Goal: Find specific page/section: Find specific page/section

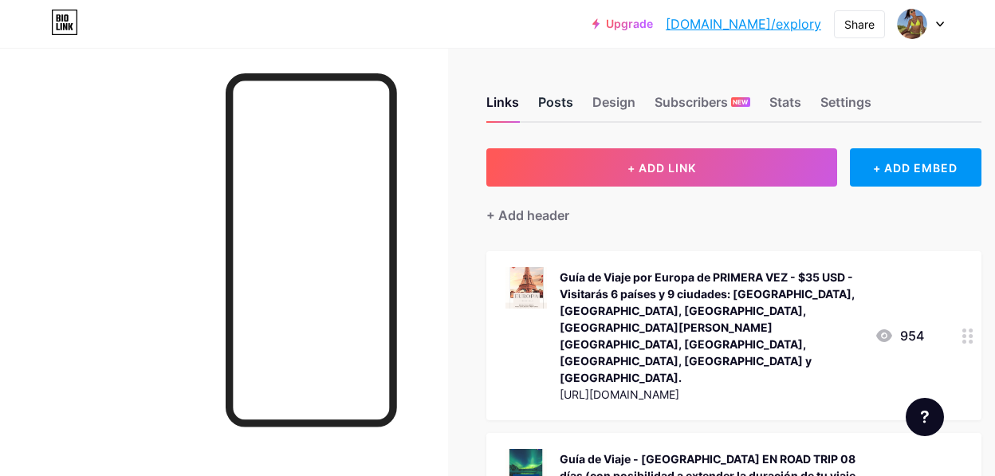
click at [561, 102] on div "Posts" at bounding box center [555, 106] width 35 height 29
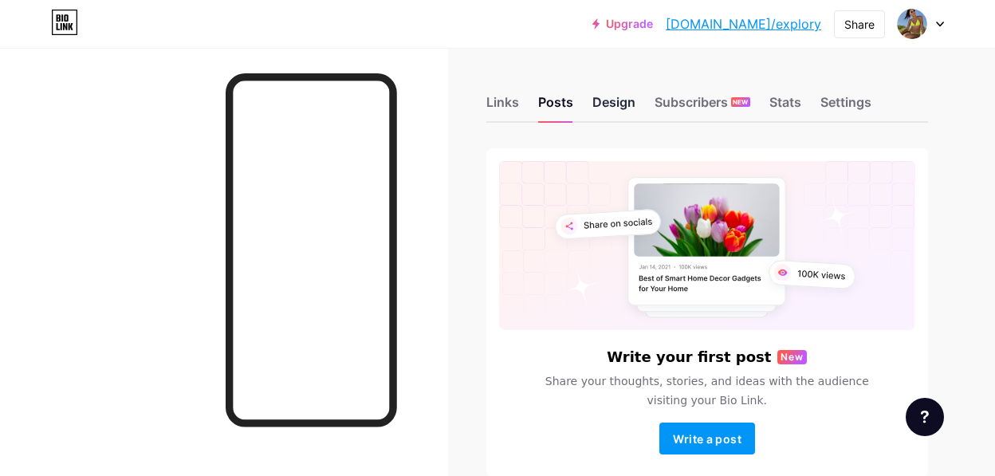
click at [608, 106] on div "Design" at bounding box center [613, 106] width 43 height 29
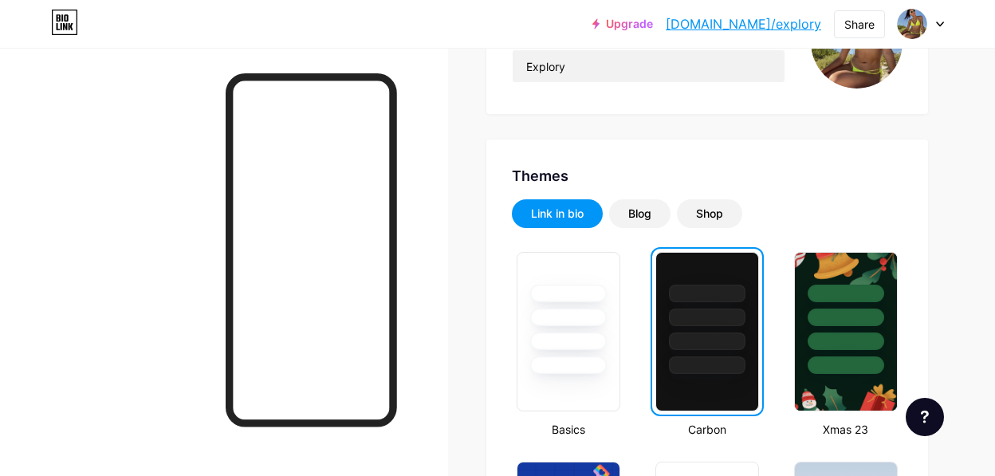
scroll to position [225, 0]
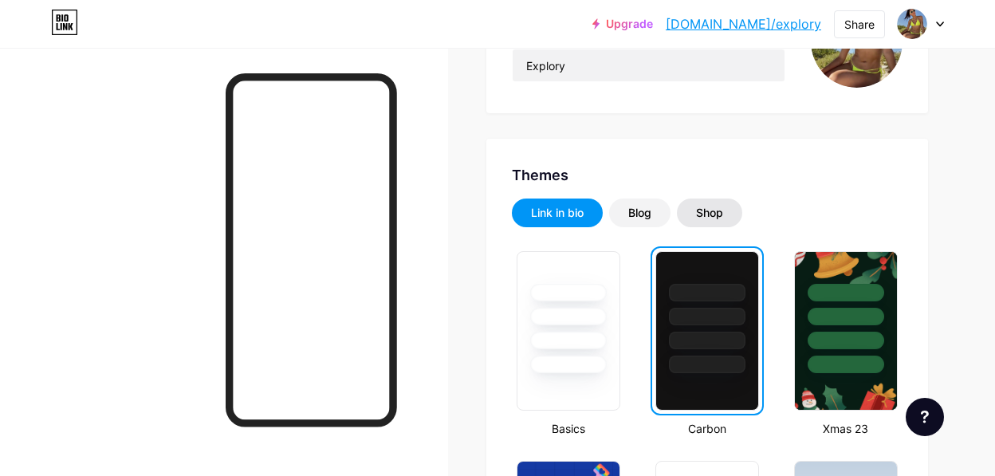
click at [711, 213] on div "Shop" at bounding box center [709, 213] width 27 height 16
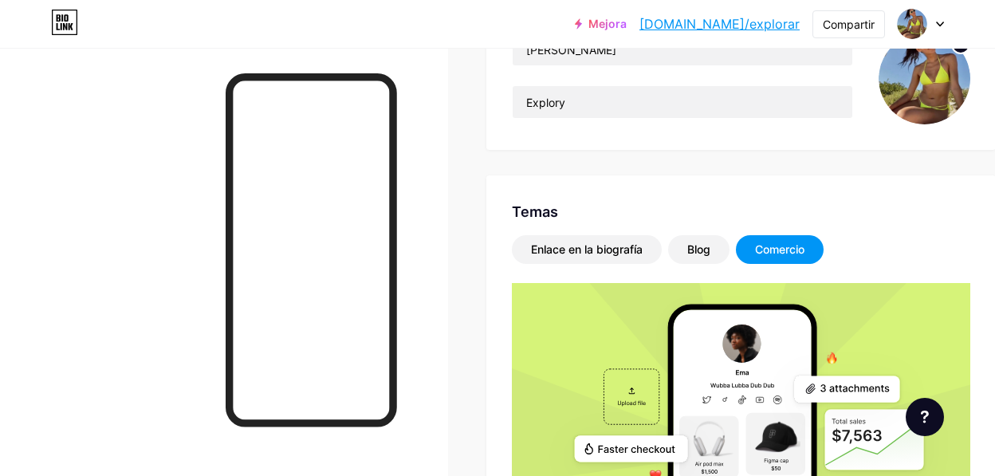
scroll to position [0, 0]
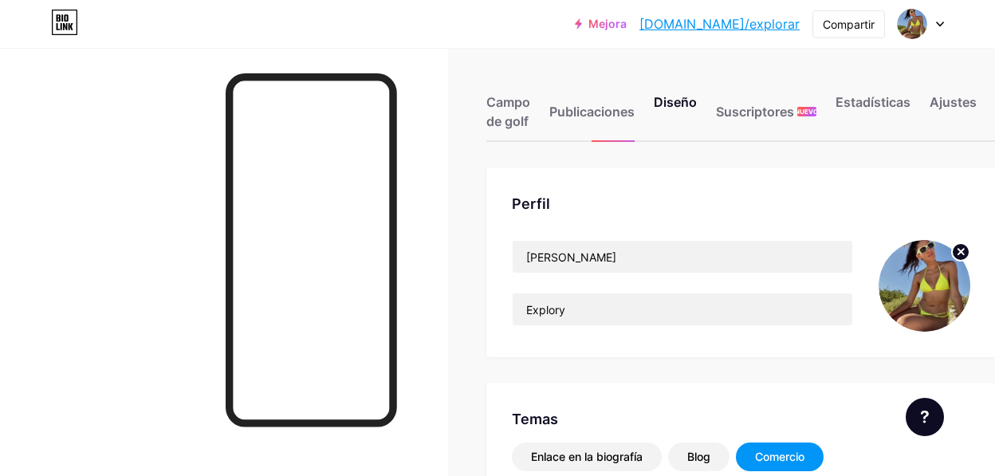
click at [627, 28] on font "Mejora" at bounding box center [607, 24] width 38 height 14
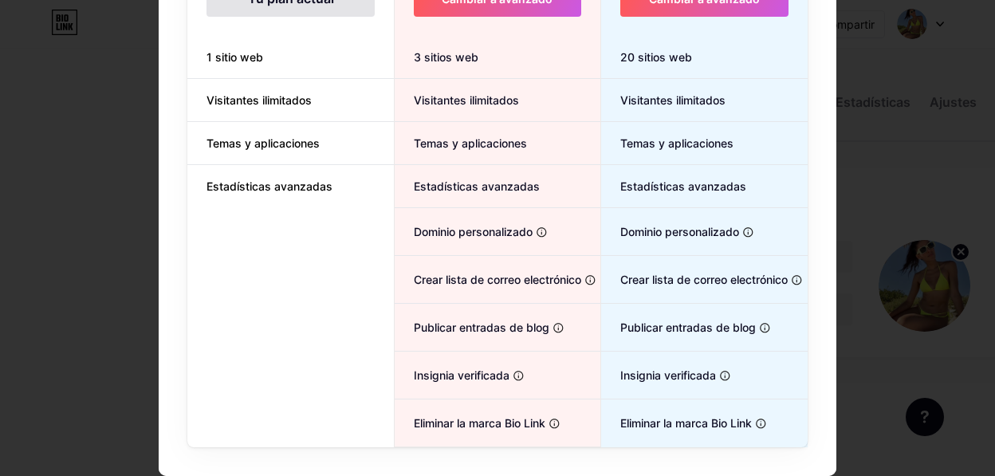
scroll to position [273, 0]
